Goal: Navigation & Orientation: Find specific page/section

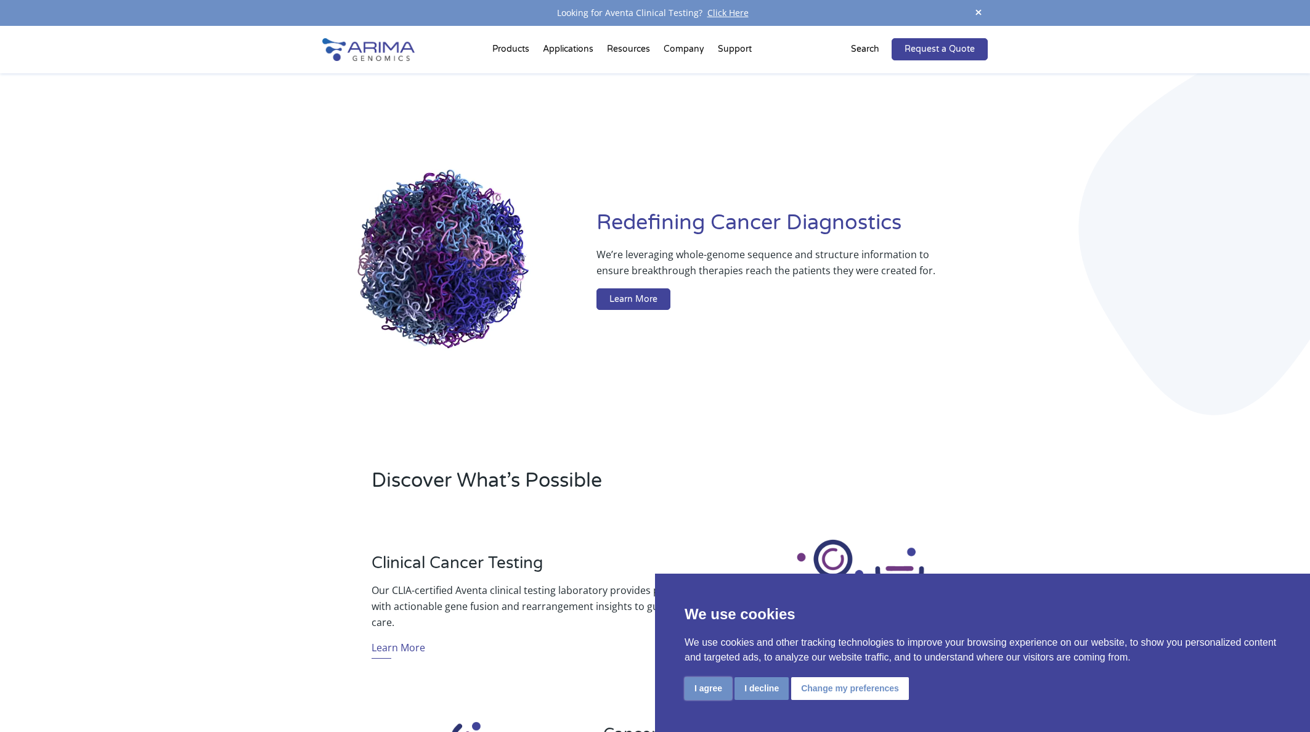
click at [710, 681] on button "I agree" at bounding box center [708, 688] width 47 height 23
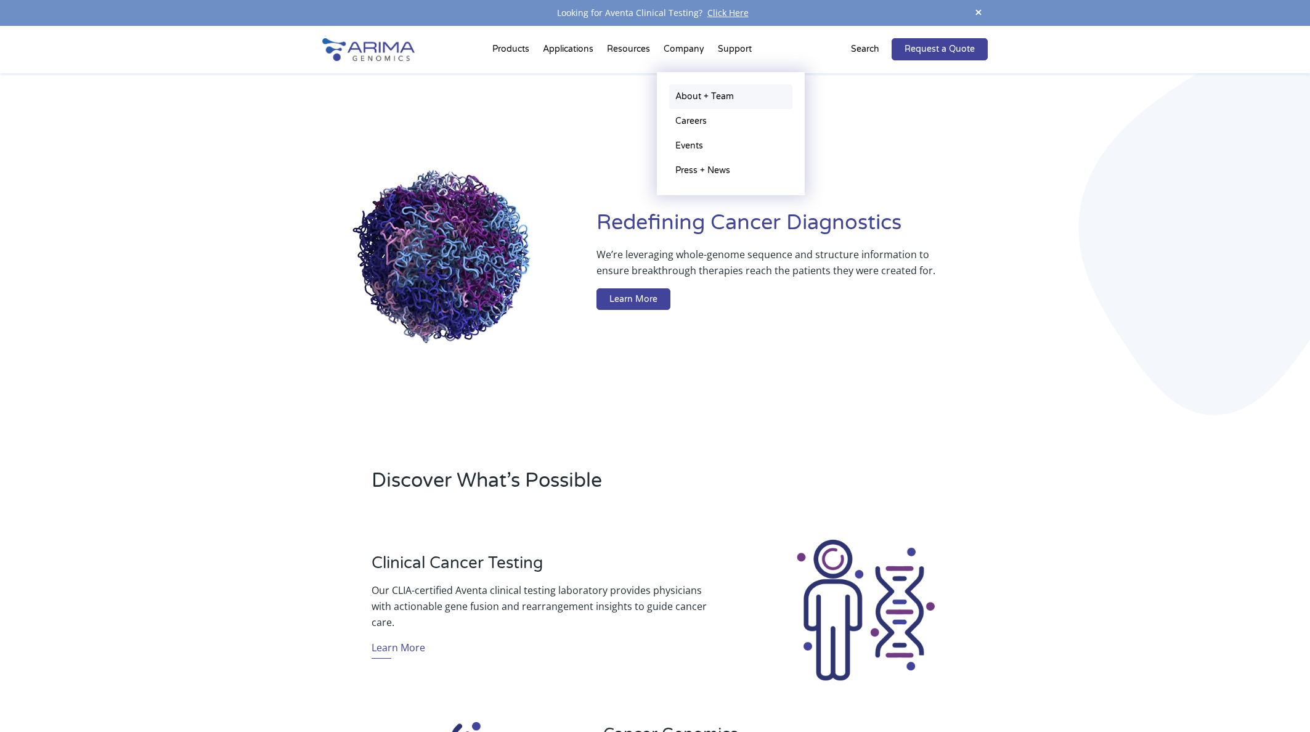
click at [702, 92] on link "About + Team" at bounding box center [730, 96] width 123 height 25
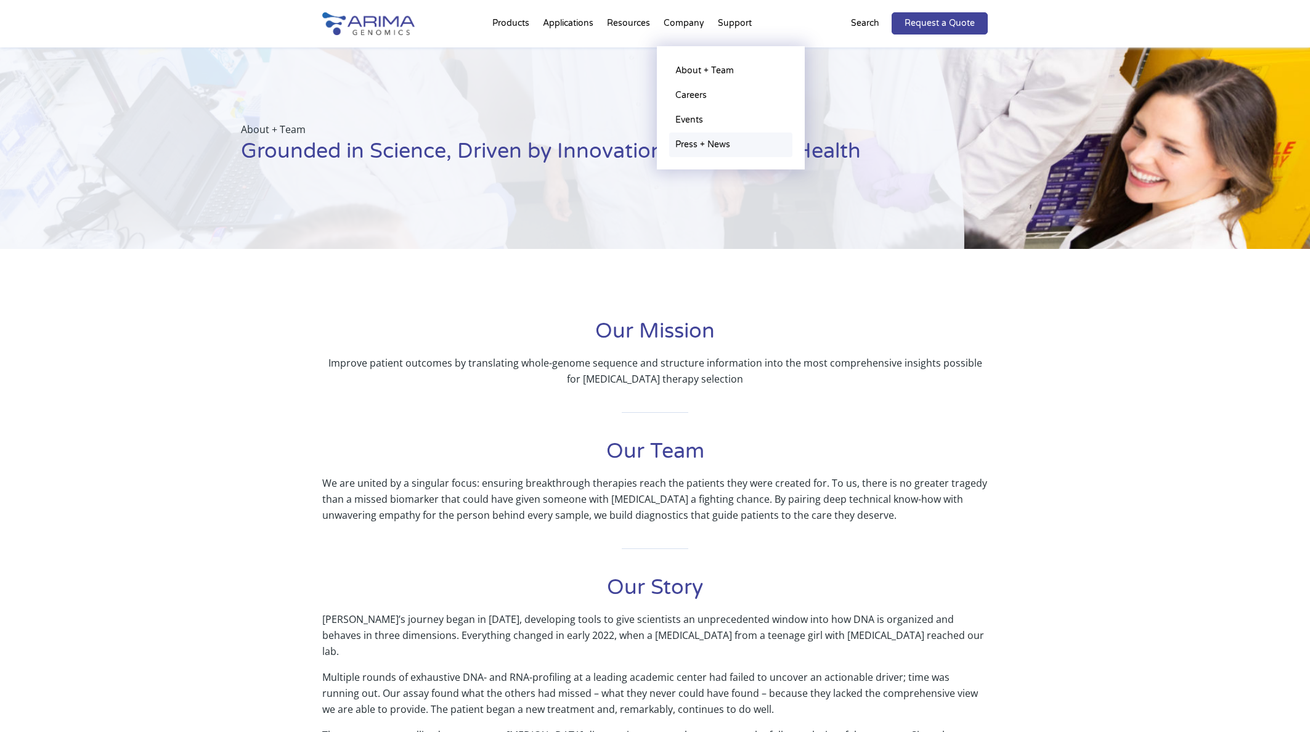
click at [699, 144] on link "Press + News" at bounding box center [730, 144] width 123 height 25
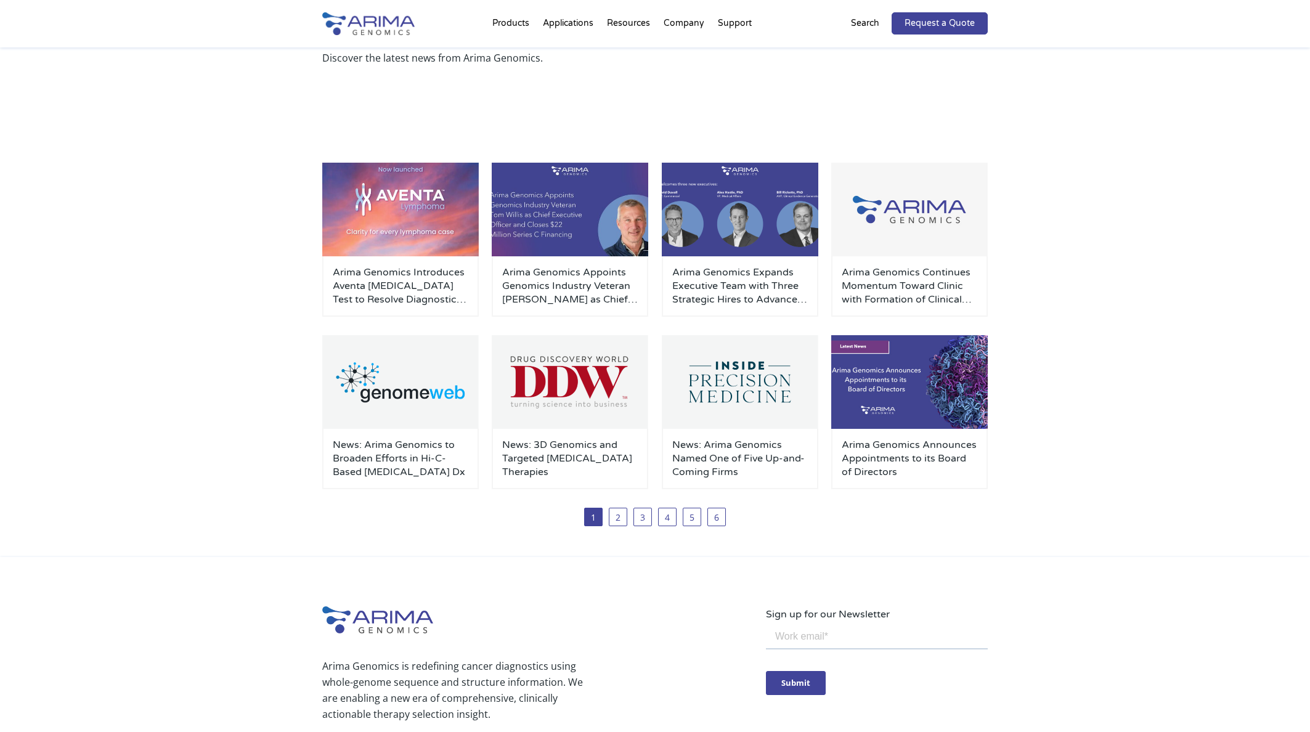
scroll to position [338, 0]
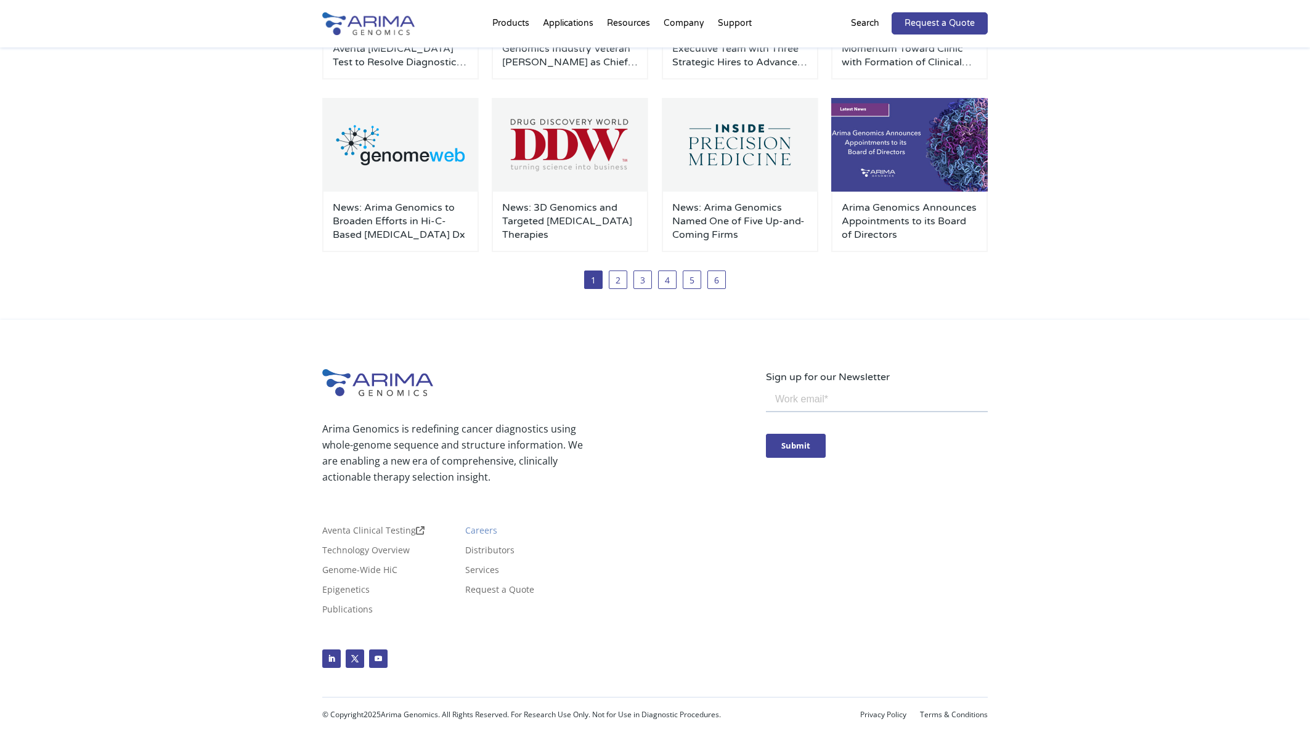
click at [484, 530] on link "Careers" at bounding box center [481, 533] width 32 height 14
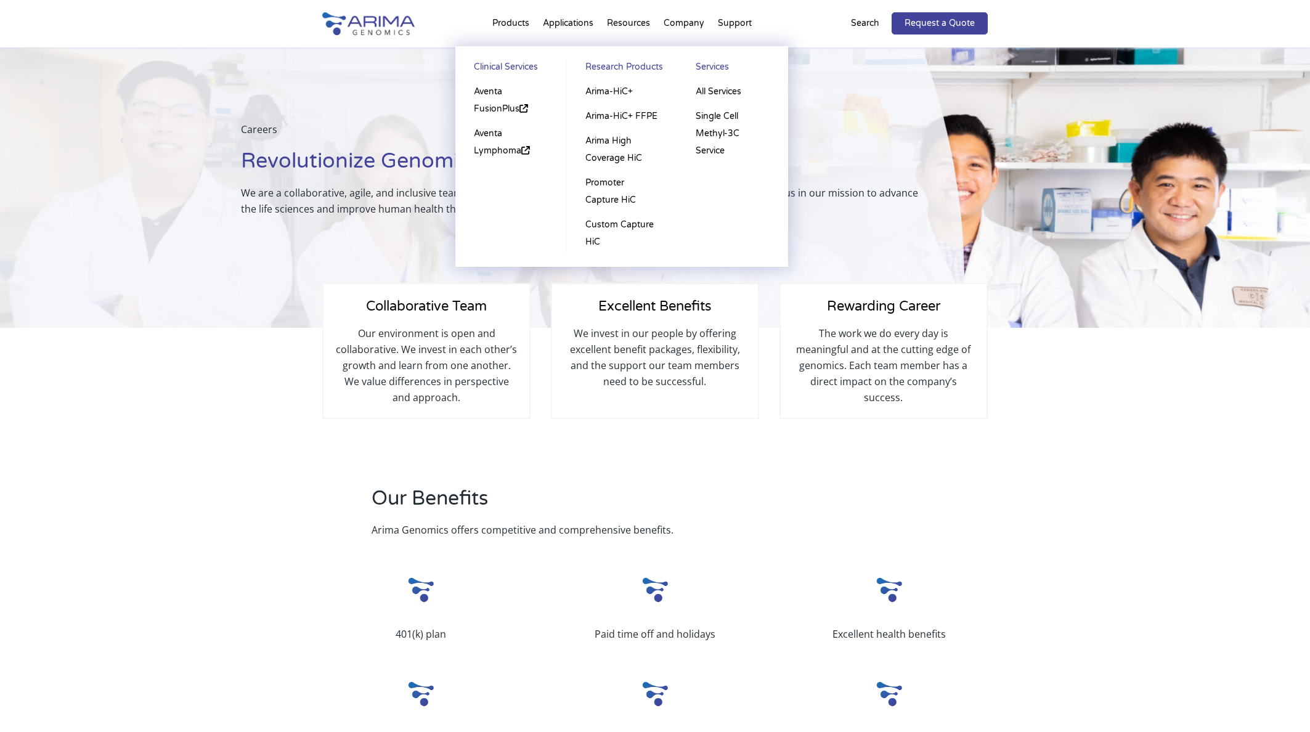
click at [505, 19] on li "Products Clinical Services Aventa FusionPlus Aventa Lymphoma Research Products …" at bounding box center [511, 26] width 51 height 42
click at [721, 90] on link "All Services" at bounding box center [732, 91] width 86 height 25
